Goal: Information Seeking & Learning: Find specific page/section

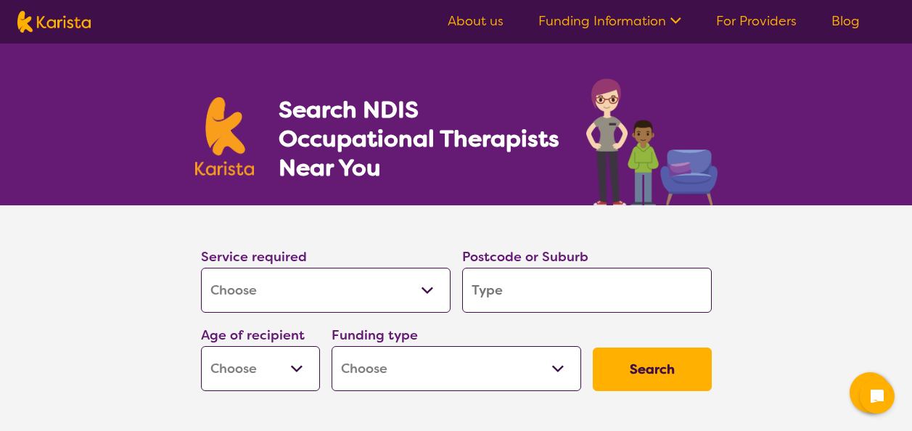
select select "[MEDICAL_DATA]"
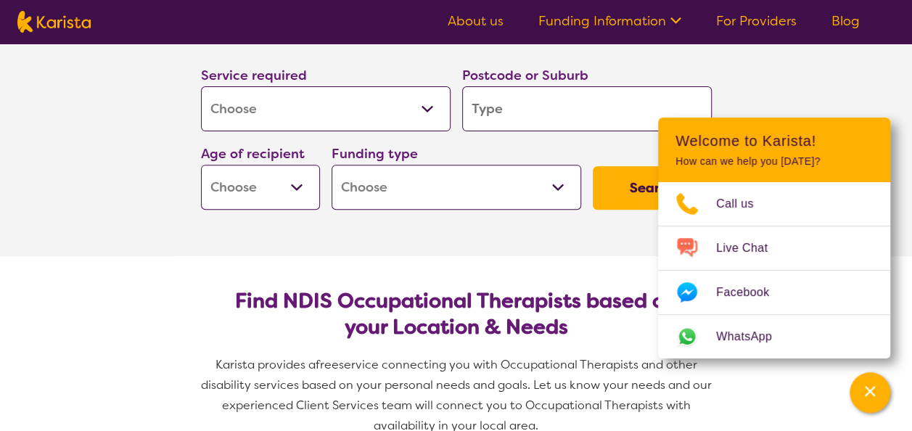
scroll to position [181, 0]
click at [486, 98] on input "search" at bounding box center [587, 108] width 250 height 45
type input "2"
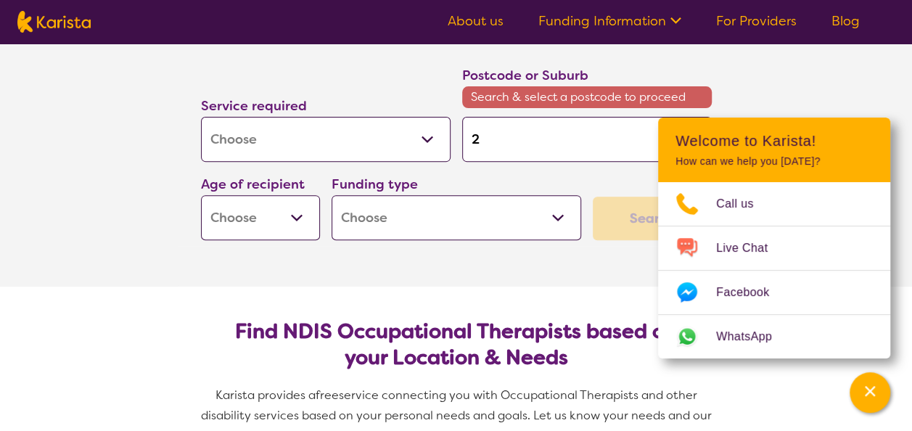
type input "21"
type input "216"
type input "2161"
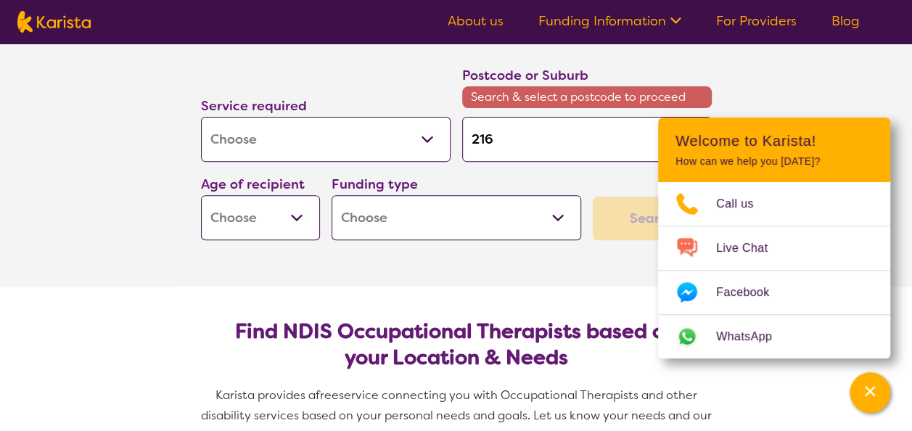
type input "2161"
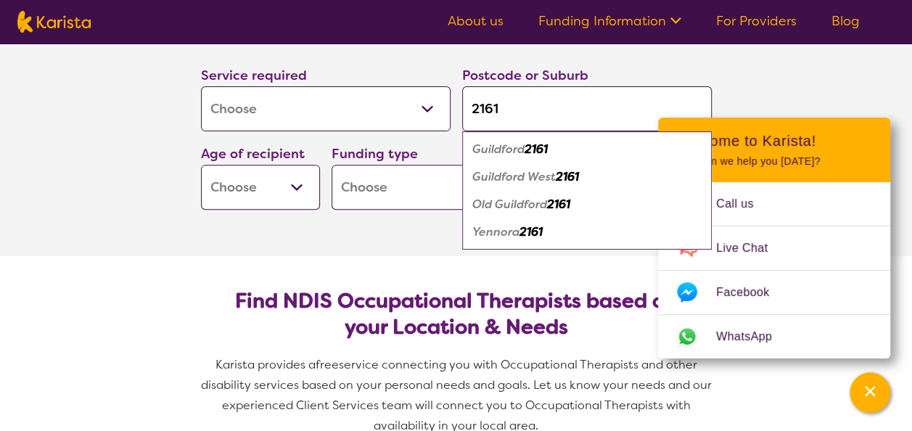
type input "2161"
click at [498, 147] on em "Guildford" at bounding box center [498, 149] width 52 height 15
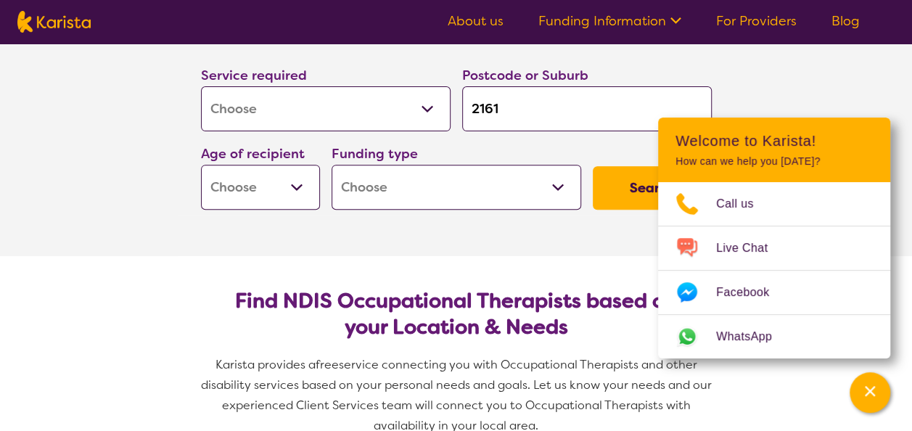
click at [304, 193] on select "Early Childhood - 0 to 9 Child - 10 to 11 Adolescent - 12 to 17 Adult - 18 to 6…" at bounding box center [260, 187] width 119 height 45
select select "AD"
click at [201, 165] on select "Early Childhood - 0 to 9 Child - 10 to 11 Adolescent - 12 to 17 Adult - 18 to 6…" at bounding box center [260, 187] width 119 height 45
select select "AD"
click at [467, 194] on select "Home Care Package (HCP) National Disability Insurance Scheme (NDIS) I don't know" at bounding box center [457, 187] width 250 height 45
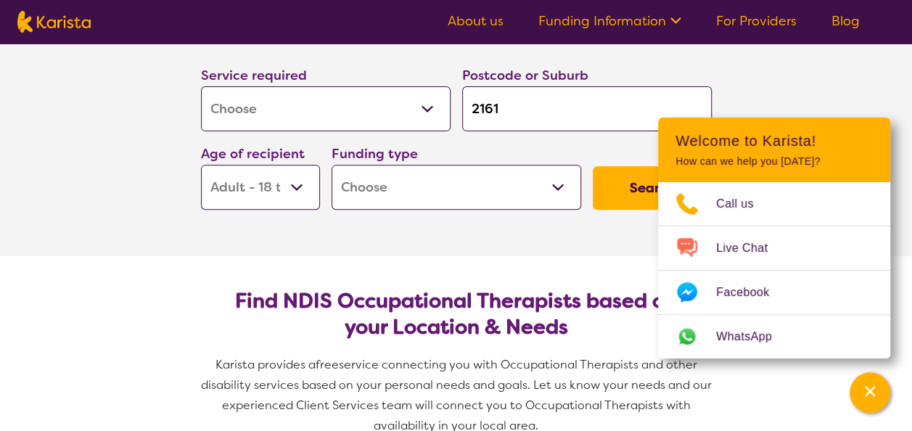
select select "NDIS"
click at [332, 165] on select "Home Care Package (HCP) National Disability Insurance Scheme (NDIS) I don't know" at bounding box center [457, 187] width 250 height 45
select select "NDIS"
click at [598, 192] on button "Search" at bounding box center [652, 188] width 119 height 44
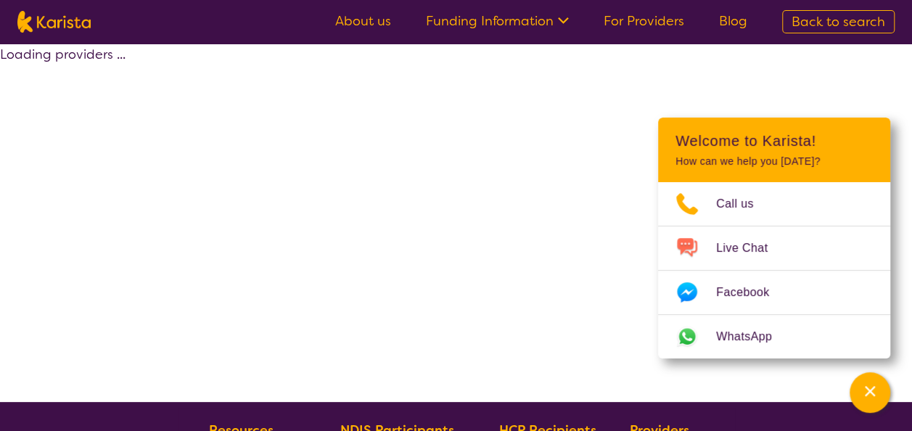
select select "by_score"
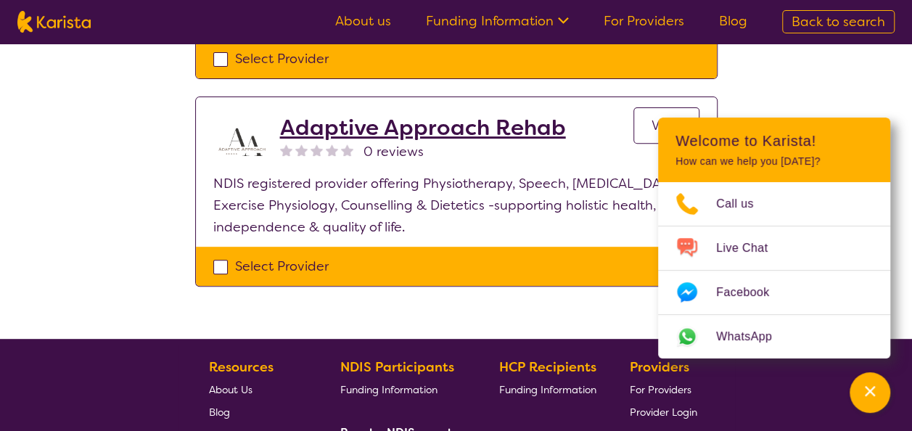
scroll to position [2965, 0]
